Goal: Navigation & Orientation: Find specific page/section

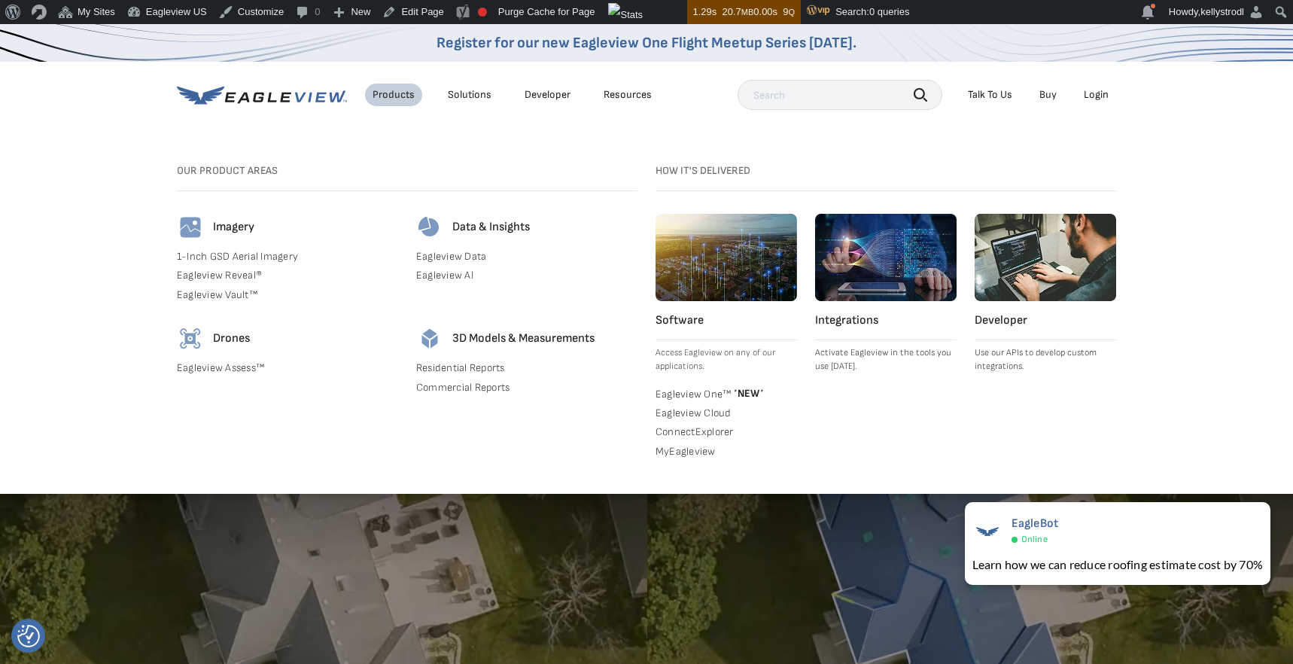
scroll to position [5, 0]
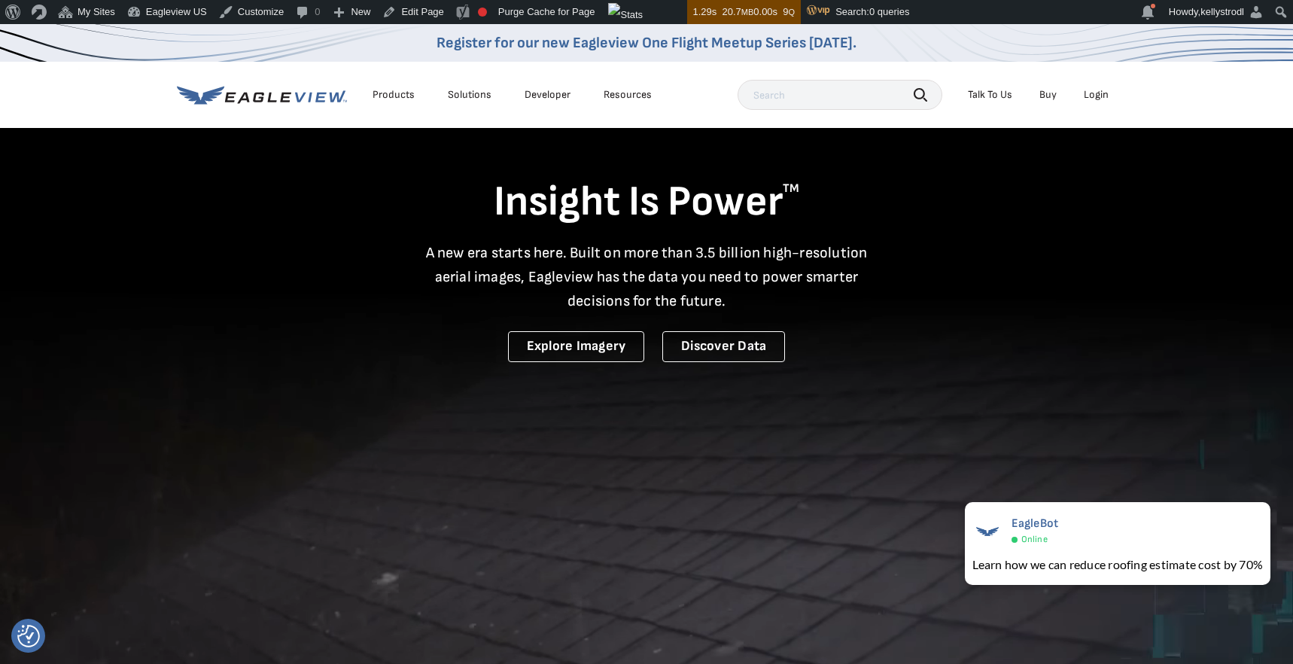
click at [634, 90] on div "Resources" at bounding box center [628, 95] width 48 height 14
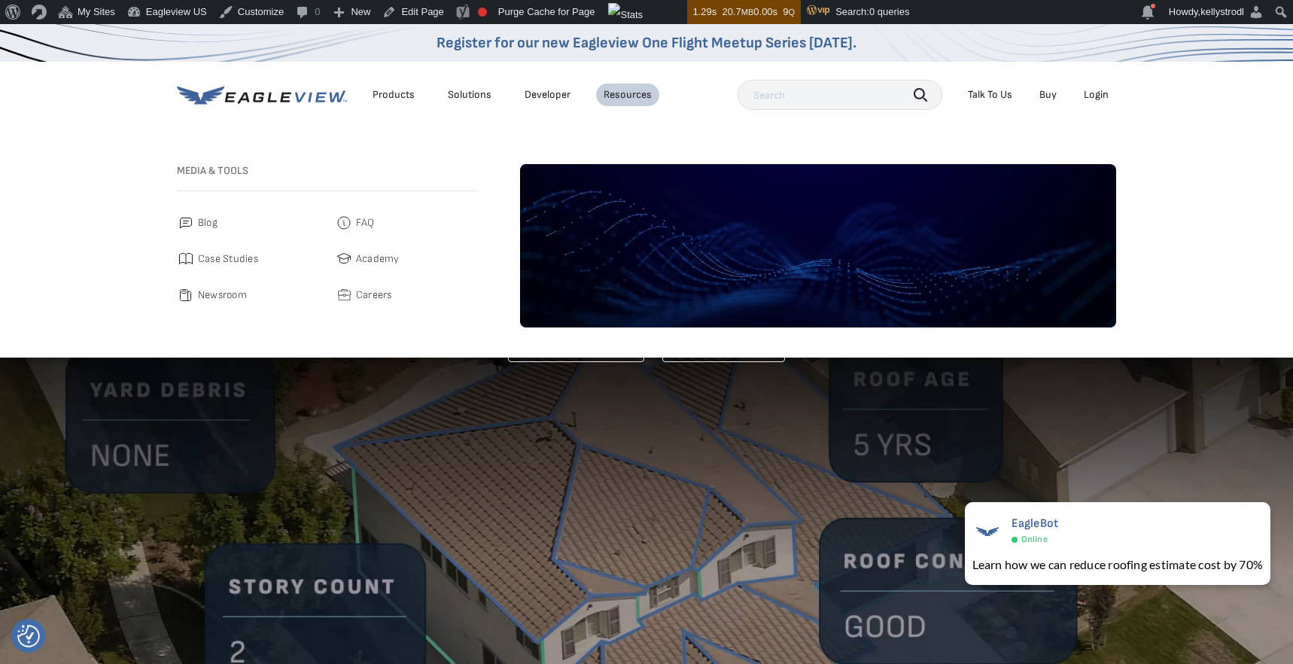
click at [382, 261] on span "Academy" at bounding box center [378, 259] width 44 height 18
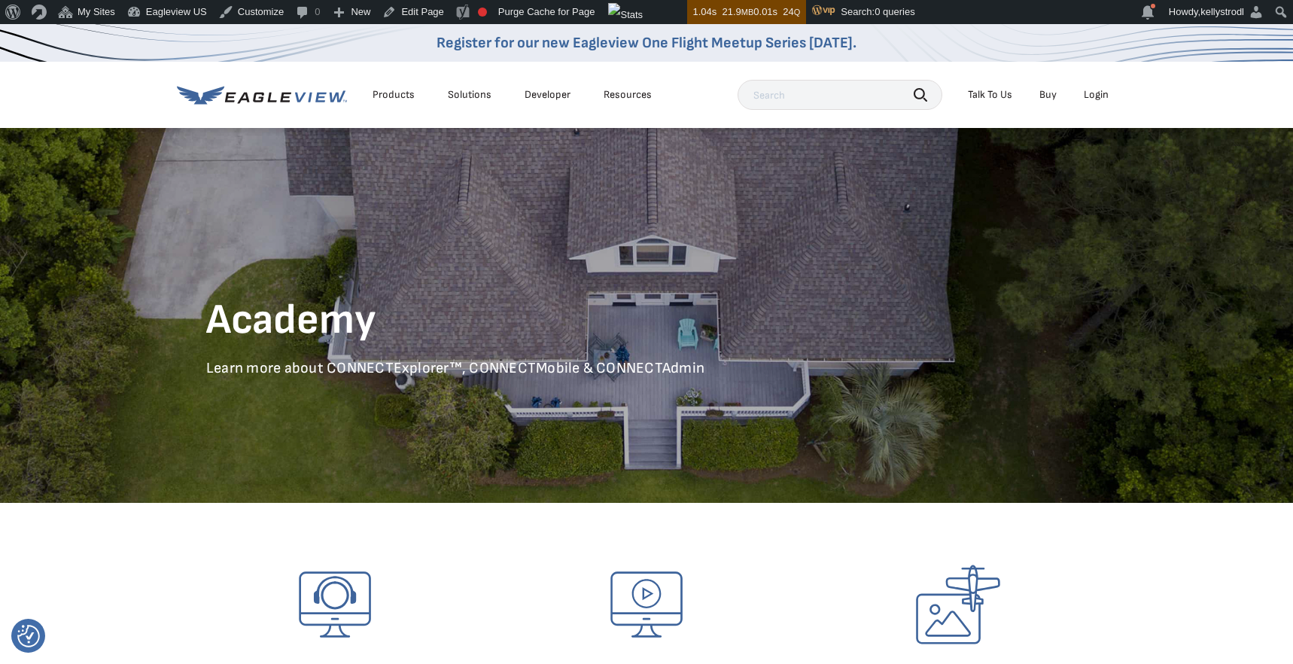
click at [621, 94] on div "Resources" at bounding box center [628, 95] width 48 height 14
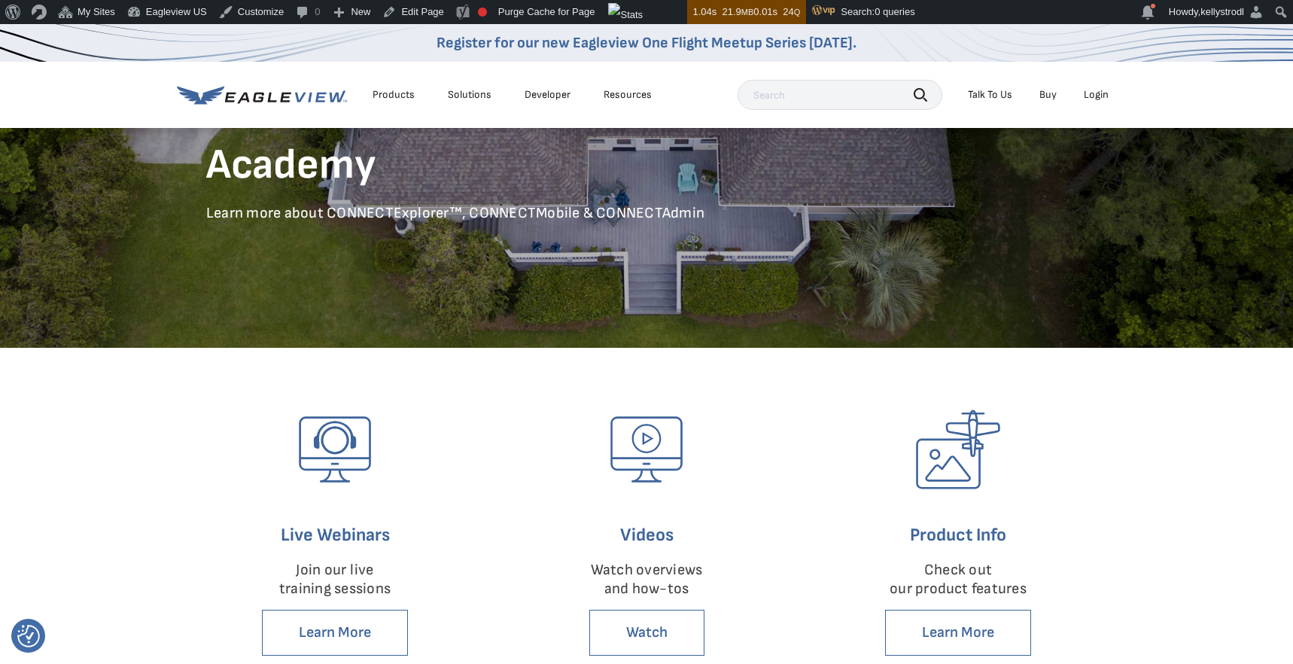
scroll to position [154, 0]
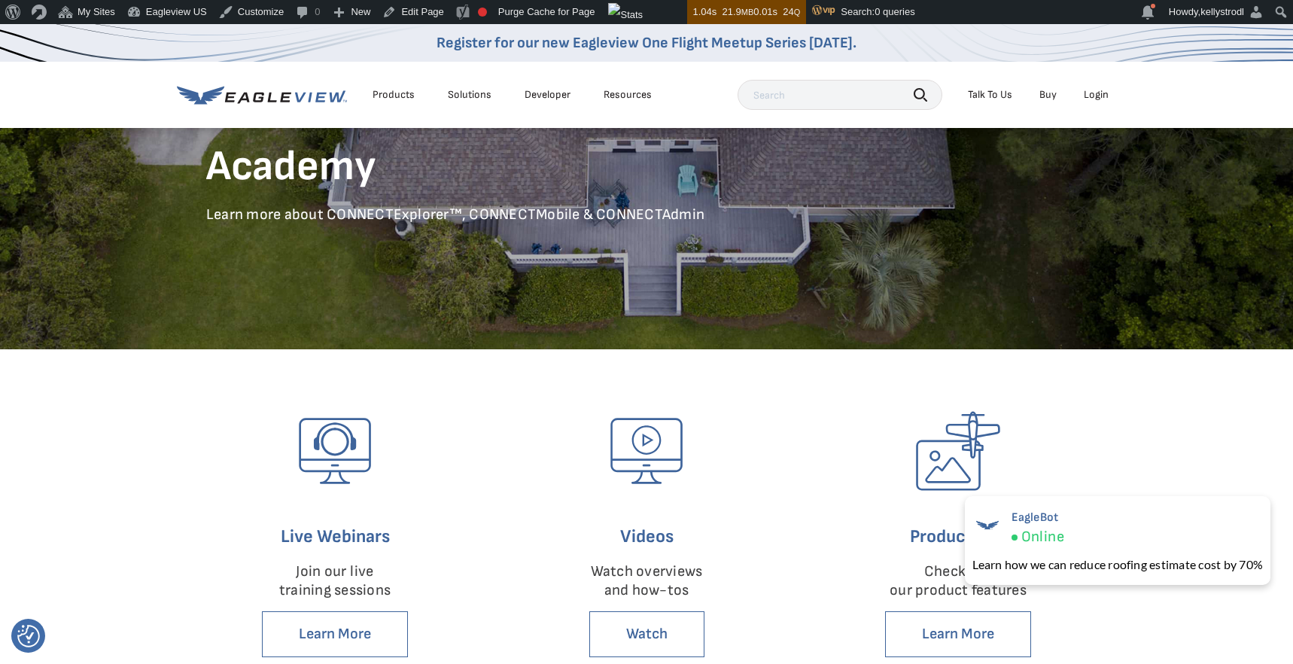
click at [623, 90] on div "Resources" at bounding box center [628, 95] width 48 height 14
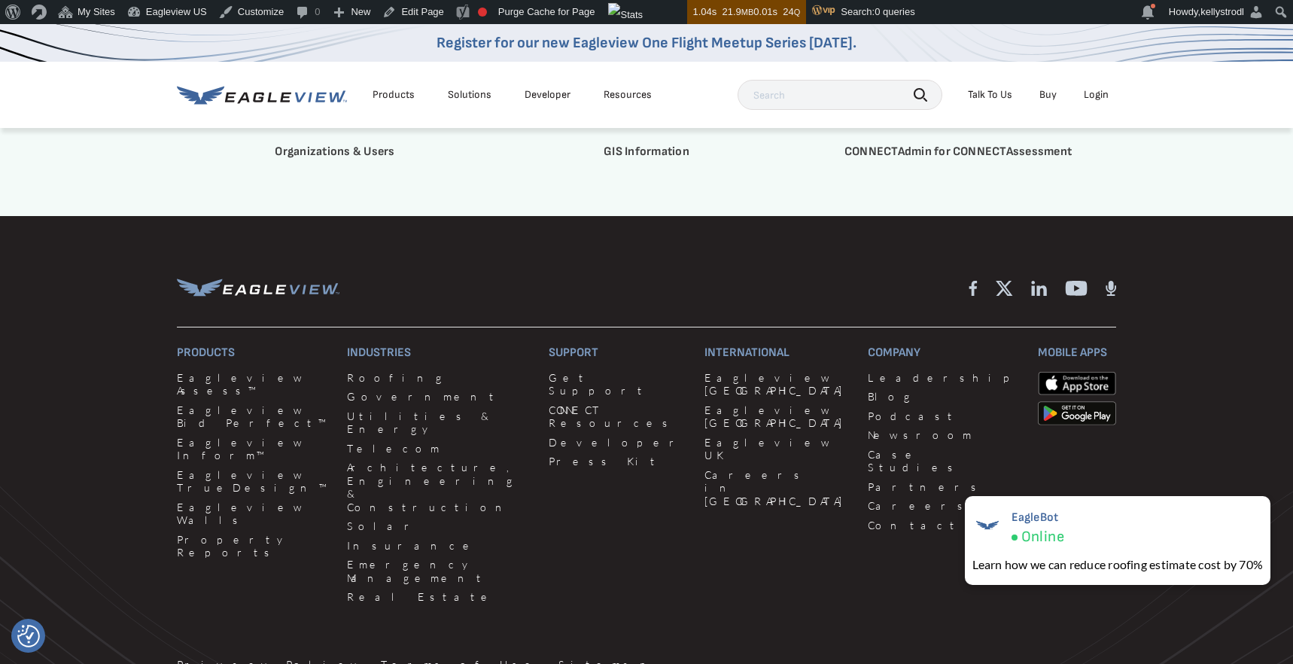
scroll to position [4416, 0]
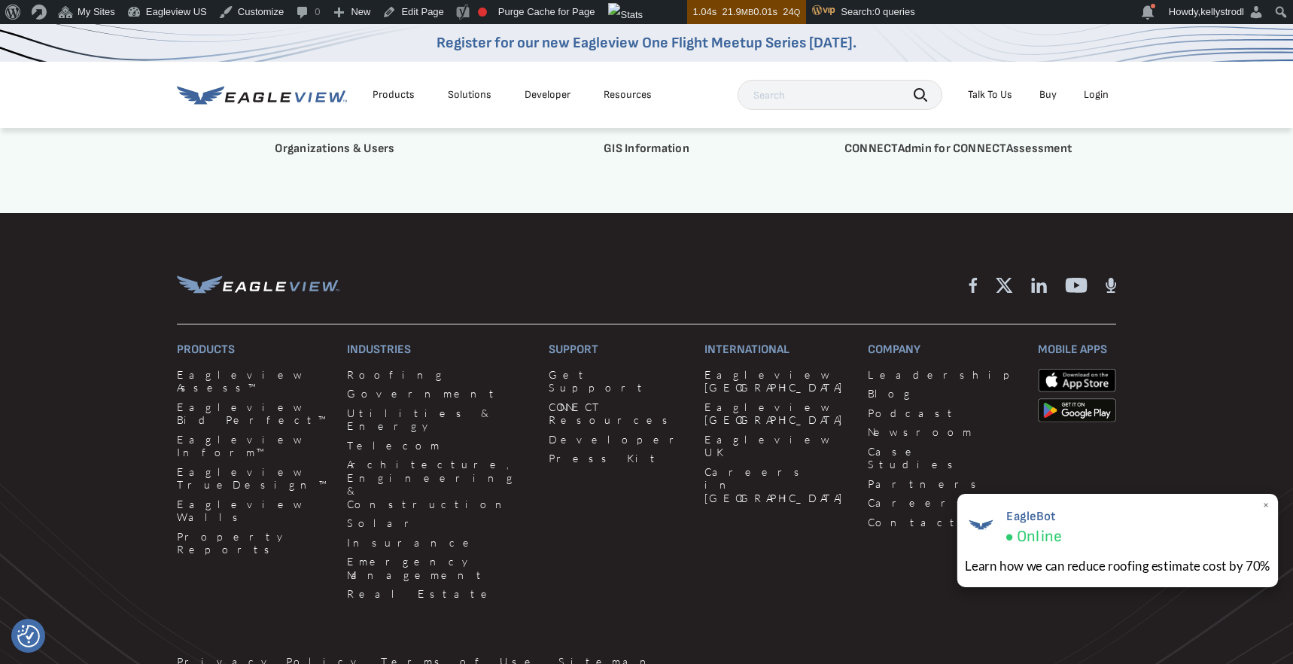
click at [1269, 504] on span "×" at bounding box center [1266, 505] width 8 height 16
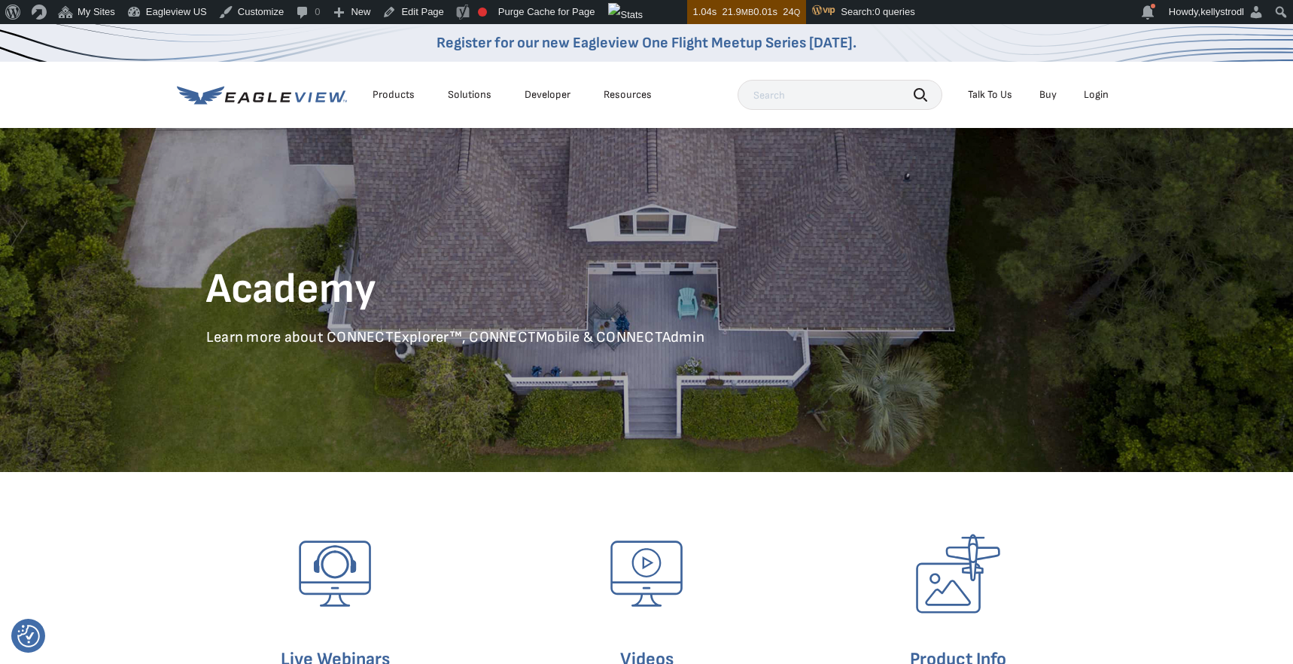
scroll to position [0, 0]
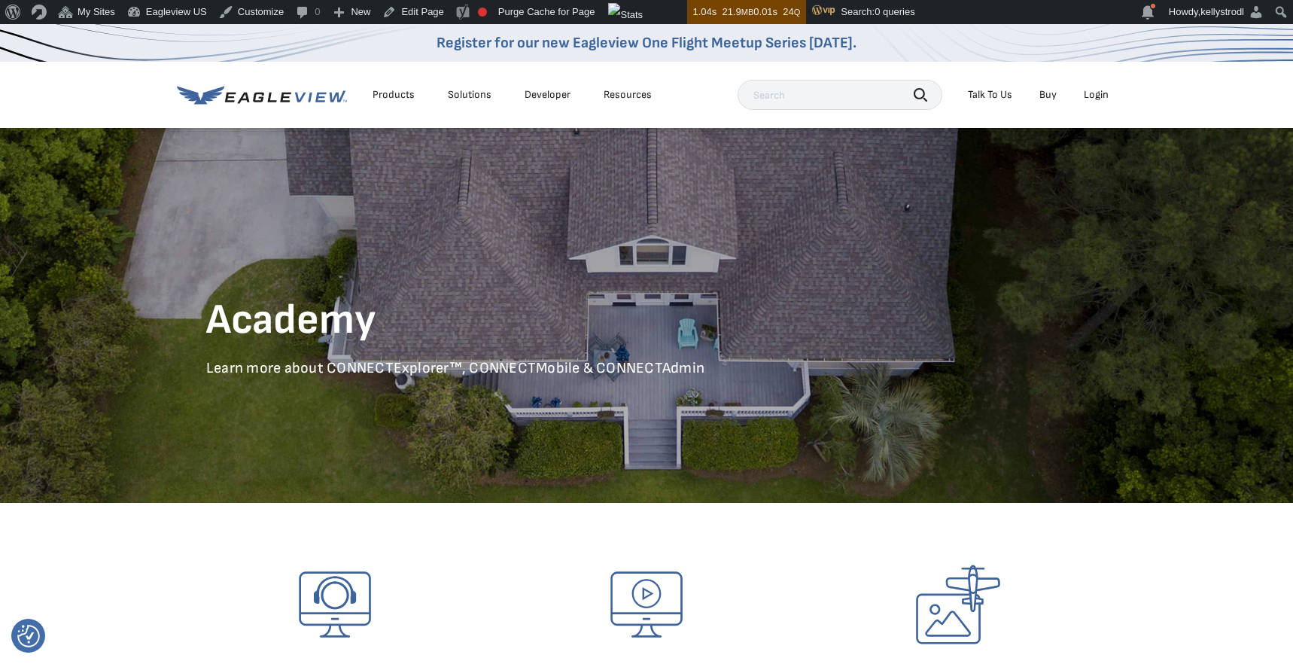
click at [284, 95] on icon at bounding box center [262, 95] width 170 height 19
